Goal: Information Seeking & Learning: Understand process/instructions

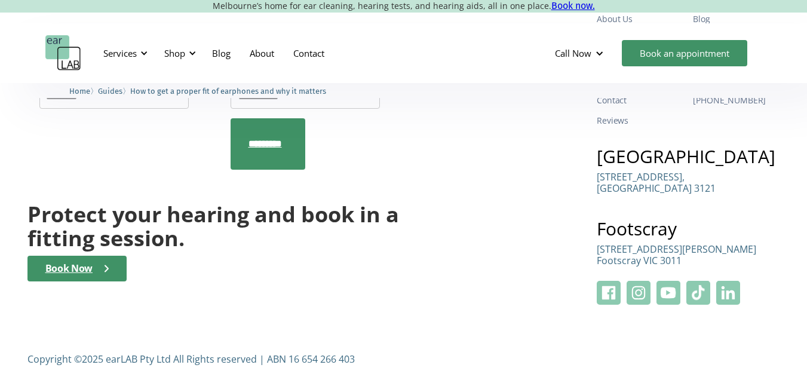
scroll to position [2903, 0]
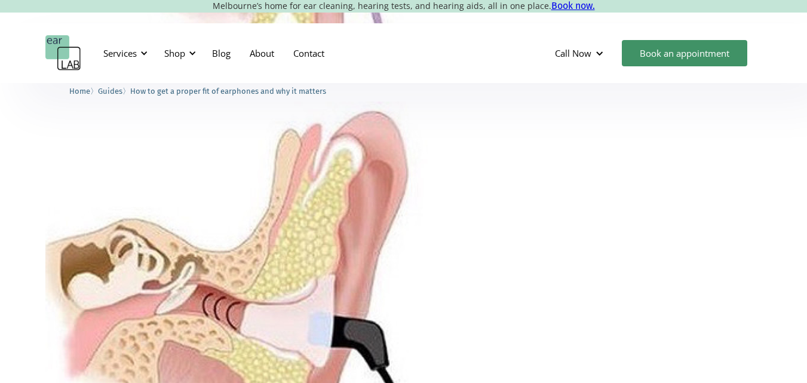
scroll to position [1577, 0]
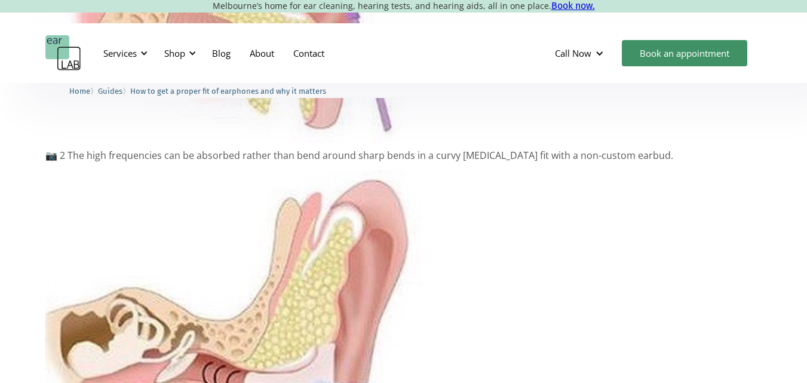
click at [266, 154] on p "📷 2 The high frequencies can be absorbed rather than bend around sharp bends in…" at bounding box center [403, 155] width 717 height 11
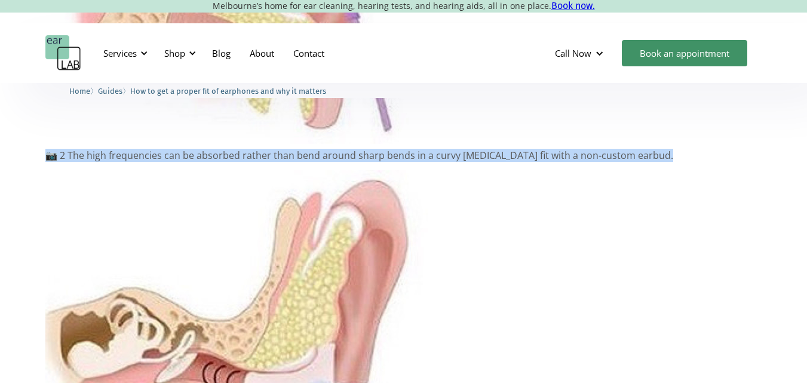
click at [266, 154] on p "📷 2 The high frequencies can be absorbed rather than bend around sharp bends in…" at bounding box center [403, 155] width 717 height 11
click at [353, 155] on p "📷 2 The high frequencies can be absorbed rather than bend around sharp bends in…" at bounding box center [403, 155] width 717 height 11
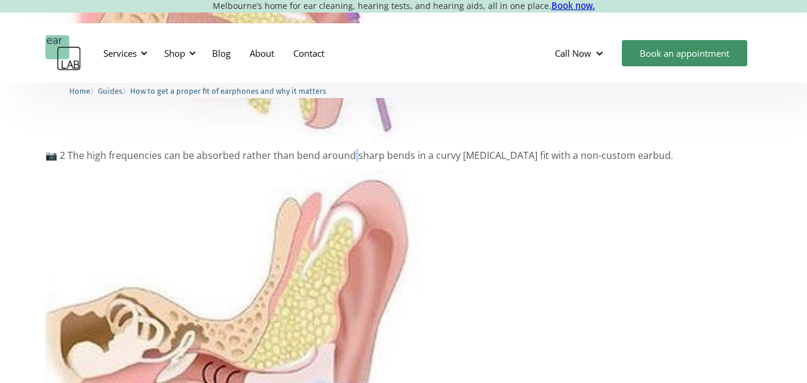
click at [354, 155] on p "📷 2 The high frequencies can be absorbed rather than bend around sharp bends in…" at bounding box center [403, 155] width 717 height 11
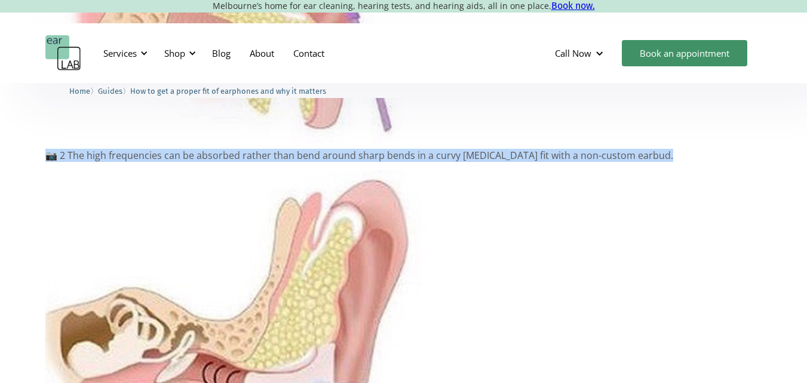
click at [354, 155] on p "📷 2 The high frequencies can be absorbed rather than bend around sharp bends in…" at bounding box center [403, 155] width 717 height 11
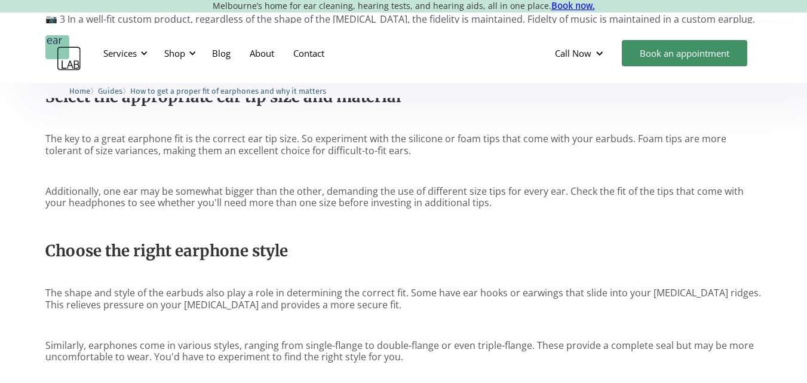
scroll to position [2055, 0]
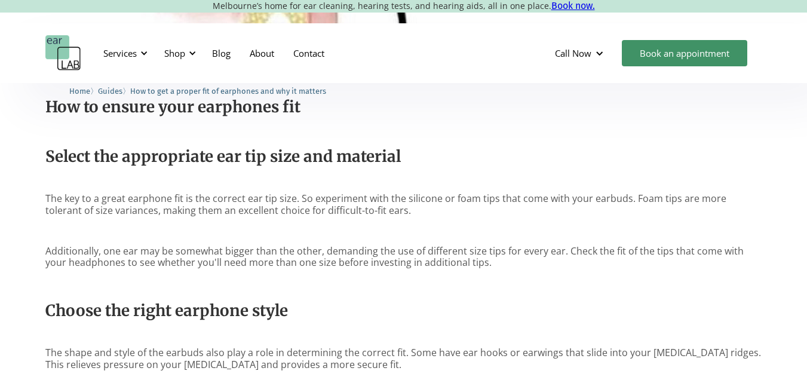
click at [306, 204] on p "The key to a great earphone fit is the correct ear tip size. So experiment with…" at bounding box center [403, 204] width 717 height 23
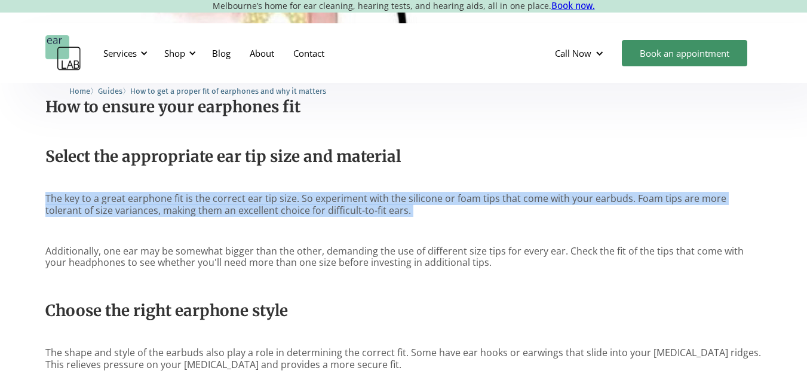
click at [306, 204] on p "The key to a great earphone fit is the correct ear tip size. So experiment with…" at bounding box center [403, 204] width 717 height 23
click at [338, 204] on p "The key to a great earphone fit is the correct ear tip size. So experiment with…" at bounding box center [403, 204] width 717 height 23
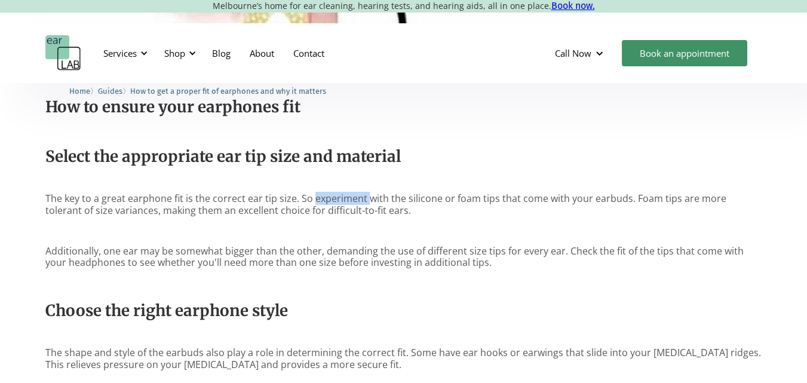
click at [338, 204] on p "The key to a great earphone fit is the correct ear tip size. So experiment with…" at bounding box center [403, 204] width 717 height 23
click at [352, 200] on p "The key to a great earphone fit is the correct ear tip size. So experiment with…" at bounding box center [403, 204] width 717 height 23
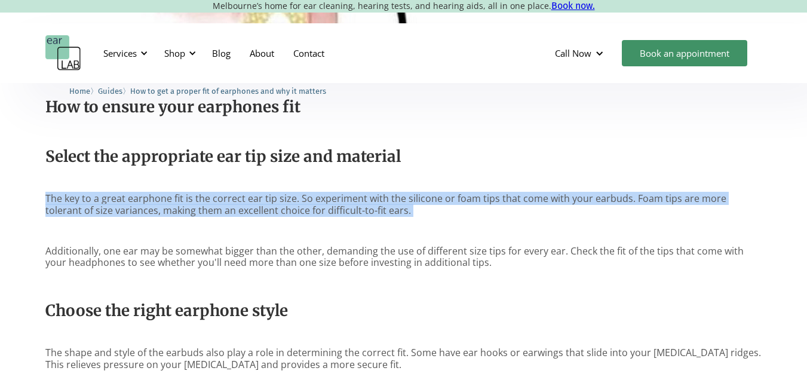
click at [352, 200] on p "The key to a great earphone fit is the correct ear tip size. So experiment with…" at bounding box center [403, 204] width 717 height 23
click at [382, 200] on p "The key to a great earphone fit is the correct ear tip size. So experiment with…" at bounding box center [403, 204] width 717 height 23
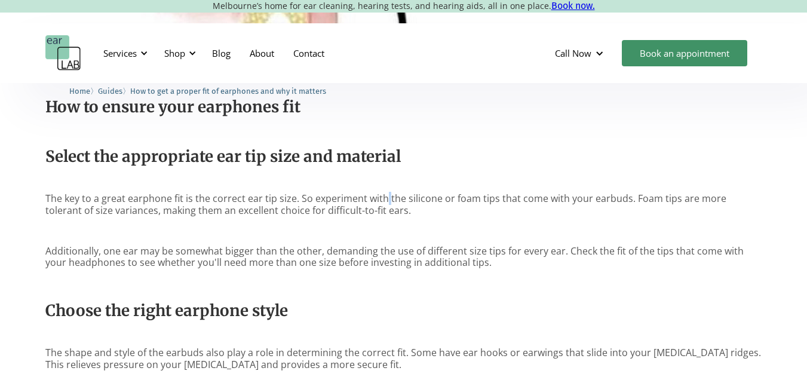
click at [382, 200] on p "The key to a great earphone fit is the correct ear tip size. So experiment with…" at bounding box center [403, 204] width 717 height 23
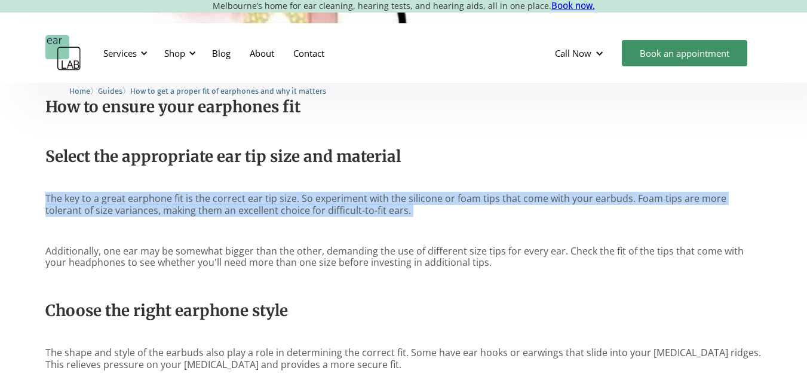
click at [382, 200] on p "The key to a great earphone fit is the correct ear tip size. So experiment with…" at bounding box center [403, 204] width 717 height 23
click at [431, 195] on p "The key to a great earphone fit is the correct ear tip size. So experiment with…" at bounding box center [403, 204] width 717 height 23
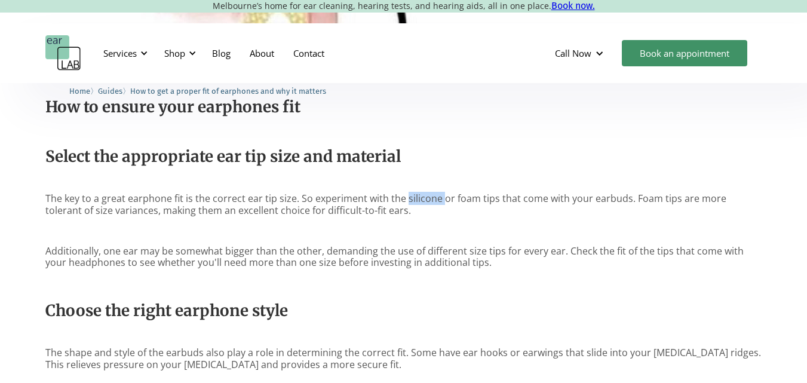
click at [431, 195] on p "The key to a great earphone fit is the correct ear tip size. So experiment with…" at bounding box center [403, 204] width 717 height 23
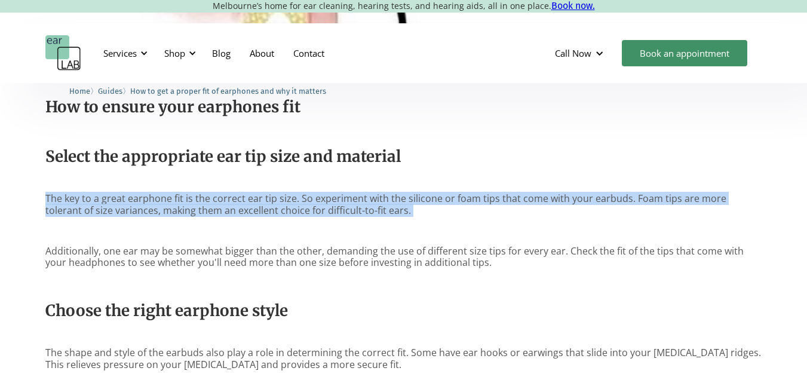
click at [432, 195] on p "The key to a great earphone fit is the correct ear tip size. So experiment with…" at bounding box center [403, 204] width 717 height 23
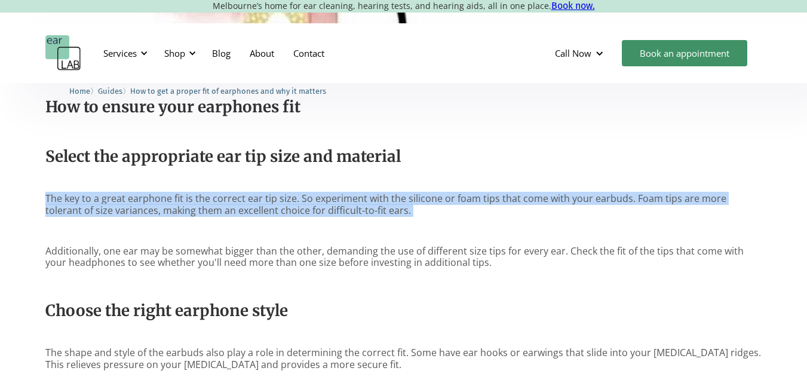
click at [511, 199] on p "The key to a great earphone fit is the correct ear tip size. So experiment with…" at bounding box center [403, 204] width 717 height 23
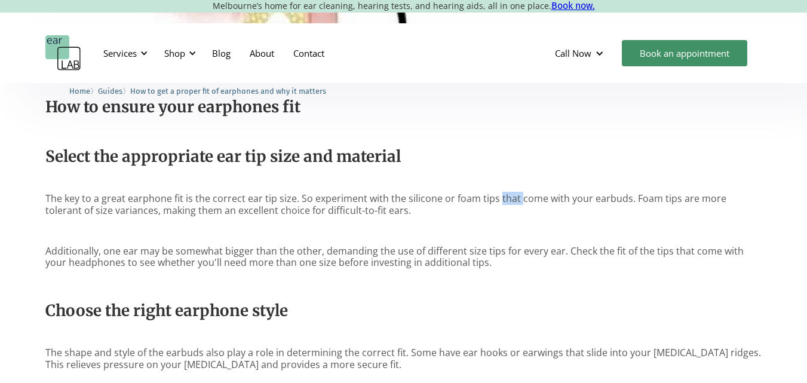
click at [511, 199] on p "The key to a great earphone fit is the correct ear tip size. So experiment with…" at bounding box center [403, 204] width 717 height 23
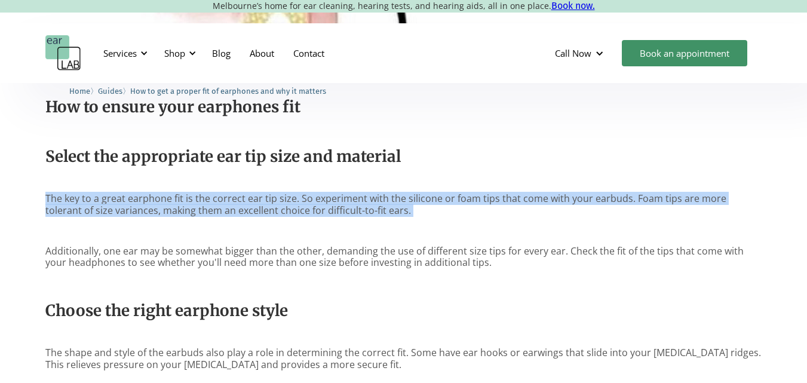
click at [511, 199] on p "The key to a great earphone fit is the correct ear tip size. So experiment with…" at bounding box center [403, 204] width 717 height 23
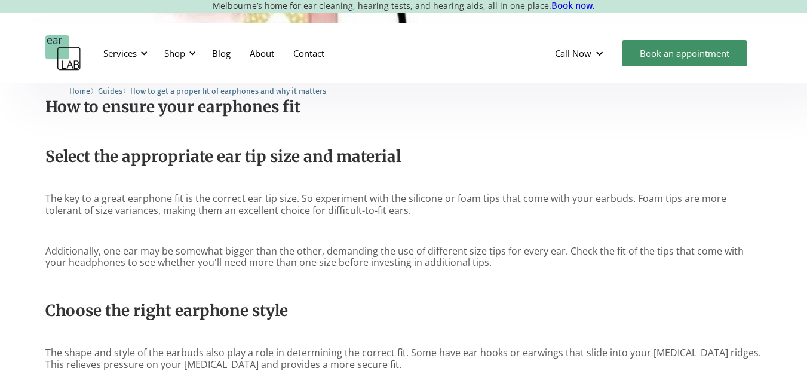
drag, startPoint x: 275, startPoint y: 207, endPoint x: 311, endPoint y: 217, distance: 37.4
drag, startPoint x: 123, startPoint y: 211, endPoint x: 282, endPoint y: 210, distance: 158.9
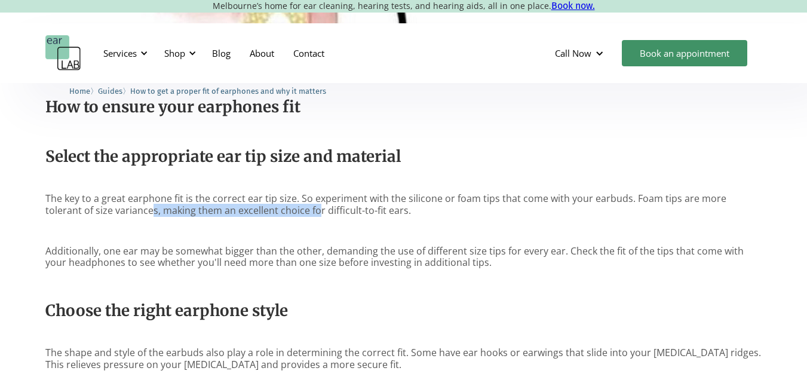
click at [282, 210] on p "The key to a great earphone fit is the correct ear tip size. So experiment with…" at bounding box center [403, 204] width 717 height 23
click at [155, 228] on p "‍" at bounding box center [403, 230] width 717 height 11
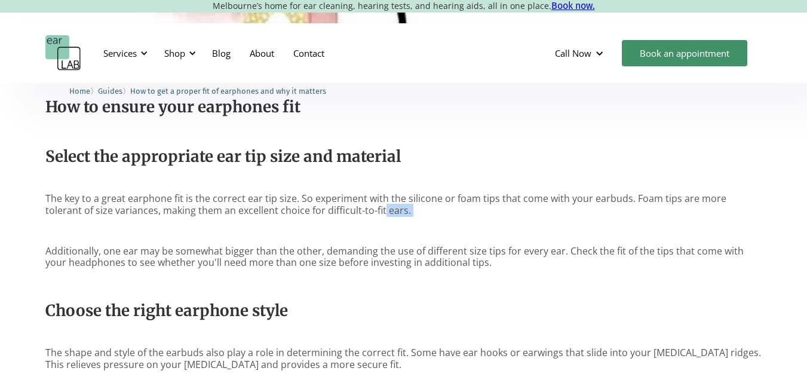
drag, startPoint x: 138, startPoint y: 220, endPoint x: 345, endPoint y: 212, distance: 206.8
click at [345, 212] on p "The key to a great earphone fit is the correct ear tip size. So experiment with…" at bounding box center [403, 204] width 717 height 23
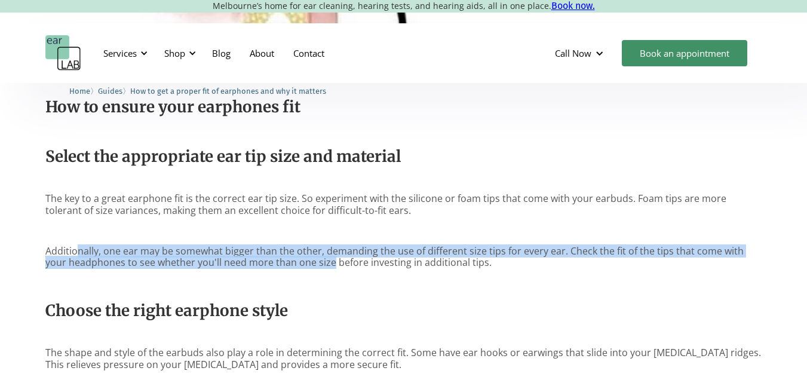
drag, startPoint x: 167, startPoint y: 252, endPoint x: 309, endPoint y: 261, distance: 141.8
click at [309, 261] on p "Additionally, one ear may be somewhat bigger than the other, demanding the use …" at bounding box center [403, 256] width 717 height 23
drag, startPoint x: 309, startPoint y: 261, endPoint x: 325, endPoint y: 261, distance: 16.7
click at [309, 261] on p "Additionally, one ear may be somewhat bigger than the other, demanding the use …" at bounding box center [403, 256] width 717 height 23
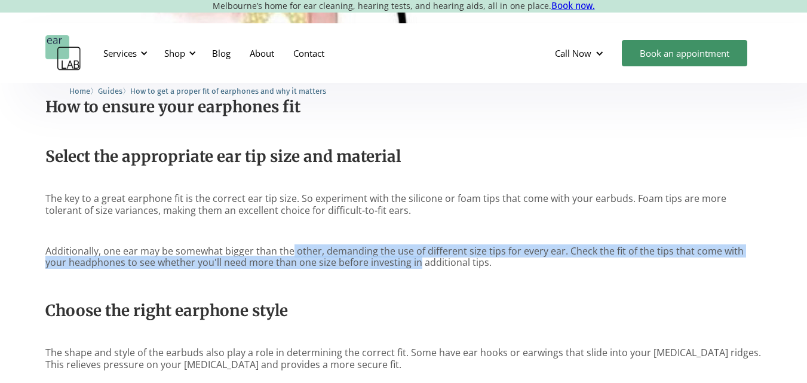
drag, startPoint x: 392, startPoint y: 261, endPoint x: 288, endPoint y: 252, distance: 104.3
click at [288, 252] on p "Additionally, one ear may be somewhat bigger than the other, demanding the use …" at bounding box center [403, 256] width 717 height 23
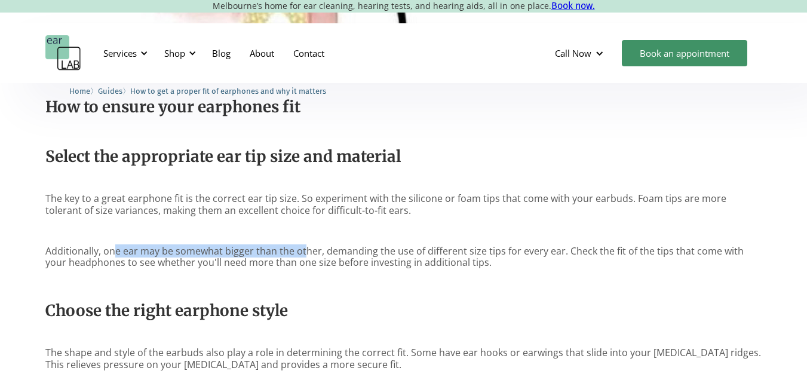
drag, startPoint x: 115, startPoint y: 247, endPoint x: 309, endPoint y: 244, distance: 193.5
click at [308, 245] on p "Additionally, one ear may be somewhat bigger than the other, demanding the use …" at bounding box center [403, 256] width 717 height 23
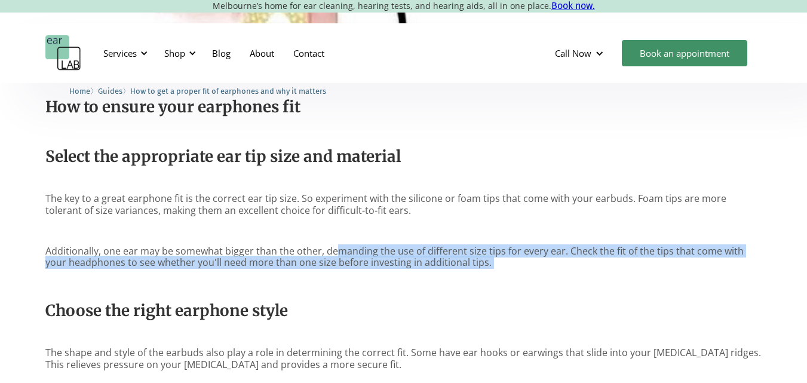
drag, startPoint x: 337, startPoint y: 245, endPoint x: 559, endPoint y: 284, distance: 225.0
click at [559, 284] on p "‍" at bounding box center [403, 282] width 717 height 11
drag, startPoint x: 578, startPoint y: 252, endPoint x: 582, endPoint y: 275, distance: 23.1
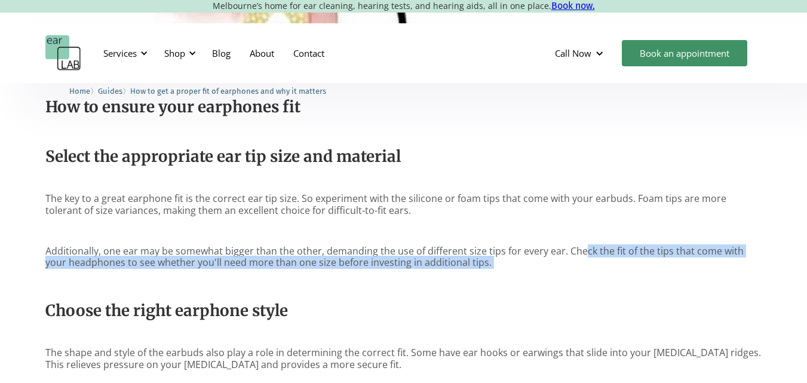
drag, startPoint x: 582, startPoint y: 252, endPoint x: 582, endPoint y: 271, distance: 19.1
